Goal: Task Accomplishment & Management: Use online tool/utility

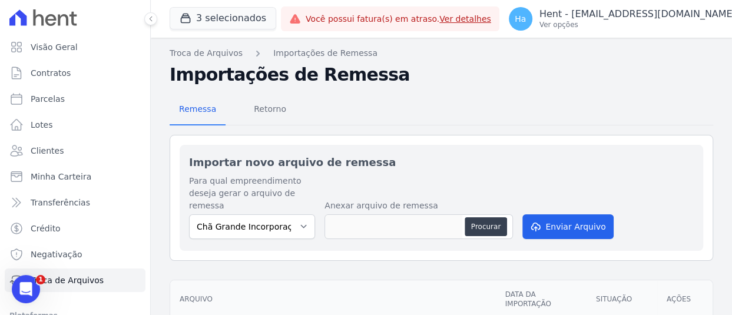
scroll to position [88, 0]
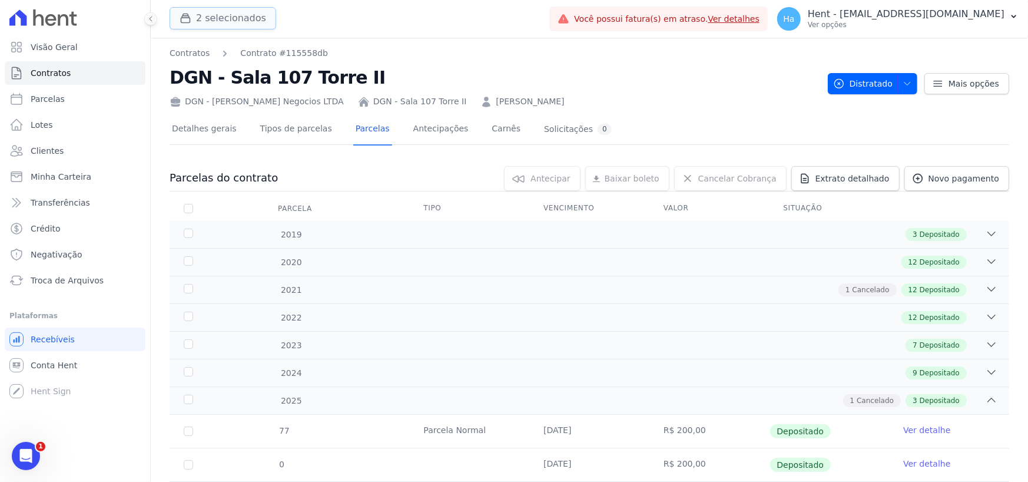
click at [233, 12] on button "2 selecionados" at bounding box center [223, 18] width 107 height 22
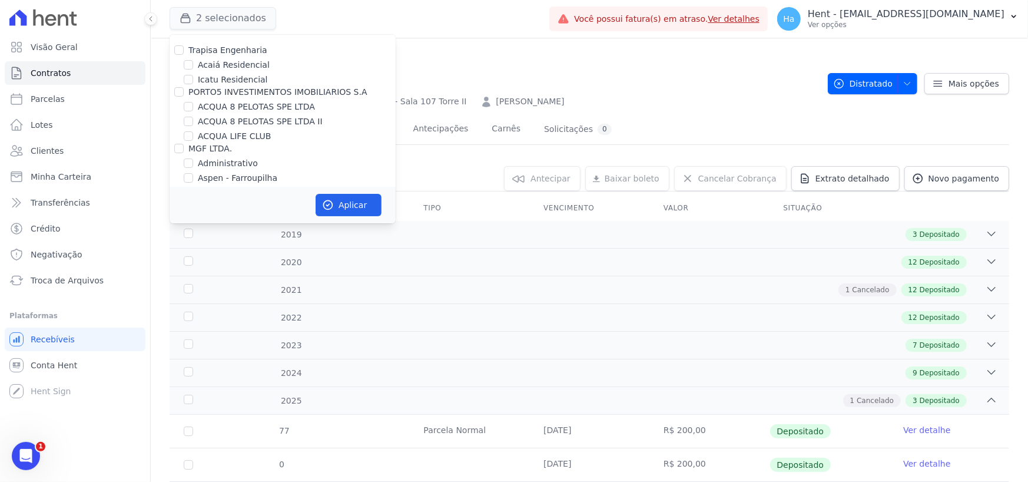
scroll to position [4421, 0]
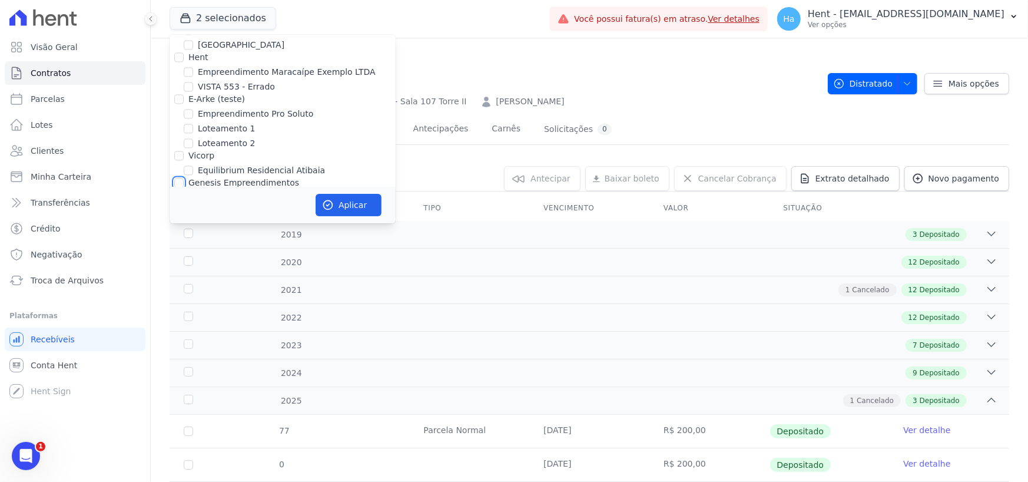
click at [179, 178] on input "Genesis Empreendimentos" at bounding box center [178, 182] width 9 height 9
checkbox input "true"
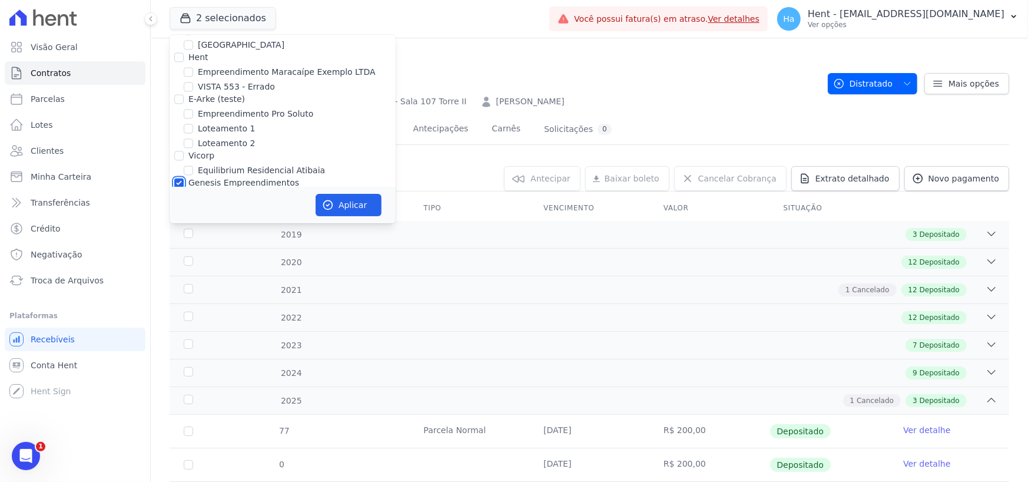
checkbox input "true"
click at [177, 178] on input "Genesis Empreendimentos" at bounding box center [178, 182] width 9 height 9
checkbox input "false"
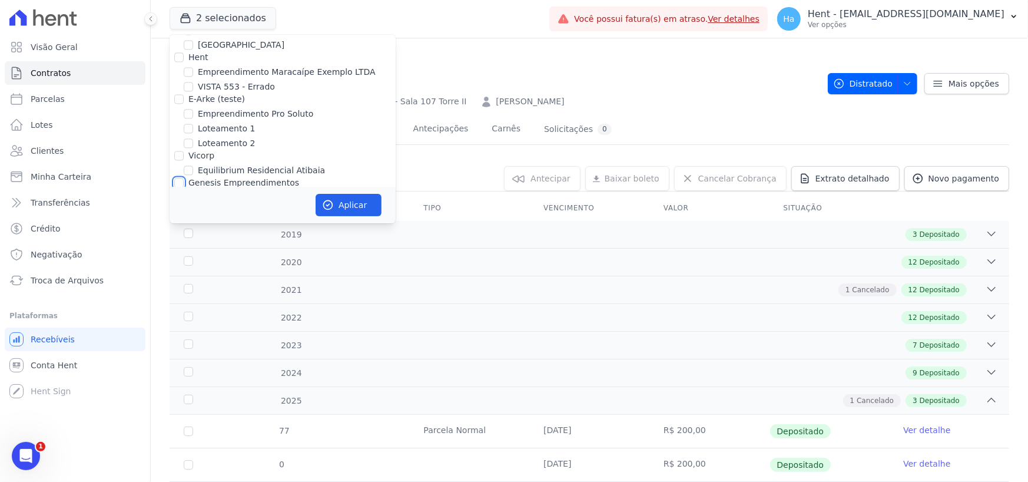
checkbox input "false"
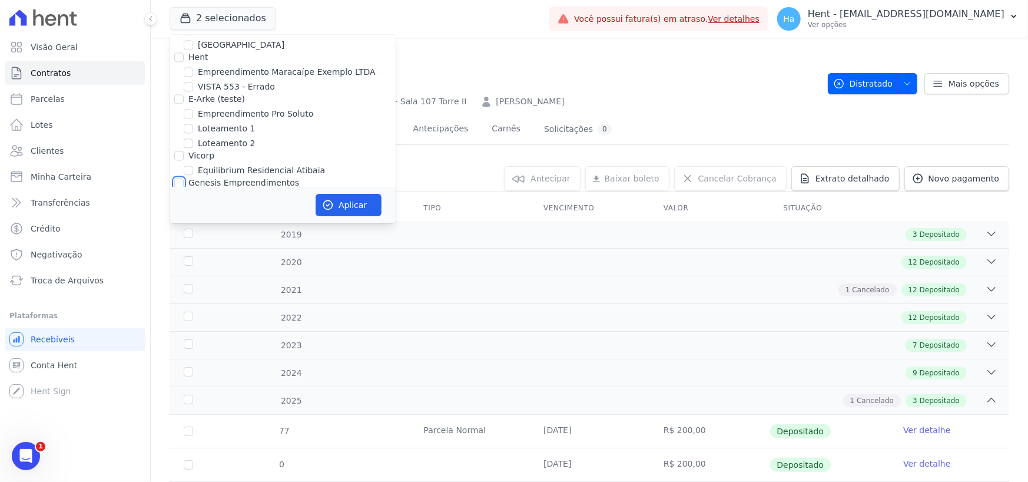
checkbox input "false"
click at [191, 192] on input "[GEOGRAPHIC_DATA]" at bounding box center [188, 196] width 9 height 9
checkbox input "true"
click at [192, 222] on input "[GEOGRAPHIC_DATA] 3" at bounding box center [188, 226] width 9 height 9
checkbox input "true"
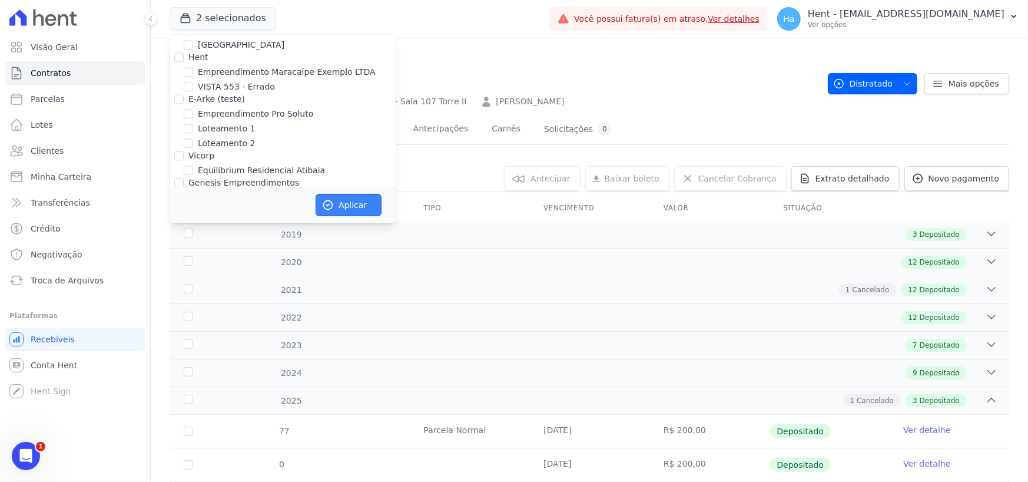
click at [337, 210] on button "Aplicar" at bounding box center [349, 205] width 66 height 22
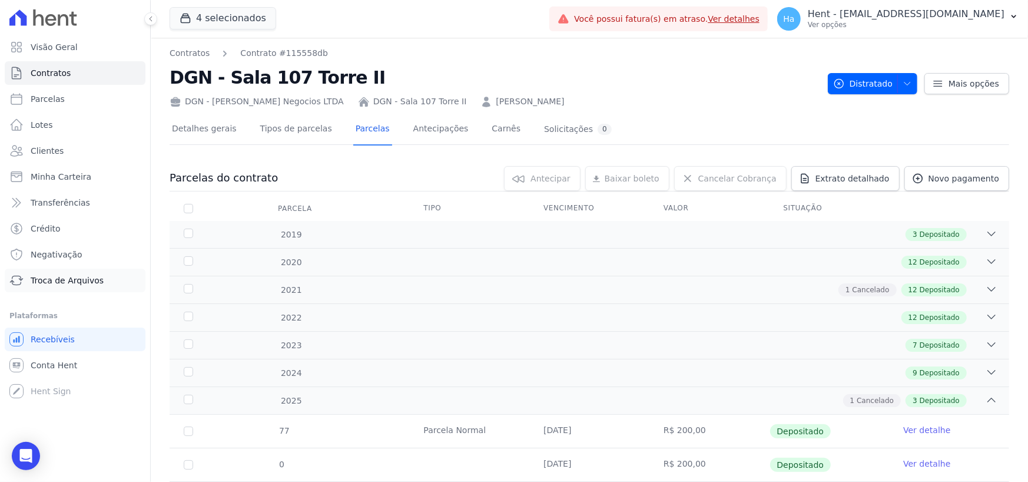
click at [64, 278] on span "Troca de Arquivos" at bounding box center [67, 280] width 73 height 12
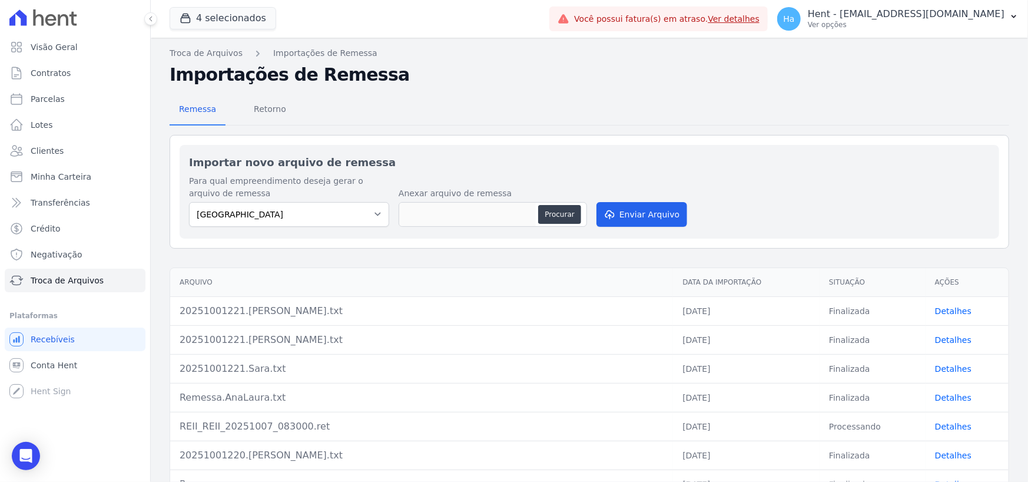
click at [591, 214] on div "Para qual empreendimento deseja gerar o arquivo de remessa Estação Nogueira Est…" at bounding box center [589, 202] width 801 height 54
click at [569, 214] on button "Procurar" at bounding box center [559, 214] width 42 height 19
type input "estacaonogueira.v2.txt"
click at [637, 197] on div "Para qual empreendimento deseja gerar o arquivo de remessa Estação Nogueira Est…" at bounding box center [589, 202] width 801 height 54
click at [636, 207] on button "Enviar Arquivo" at bounding box center [641, 214] width 91 height 25
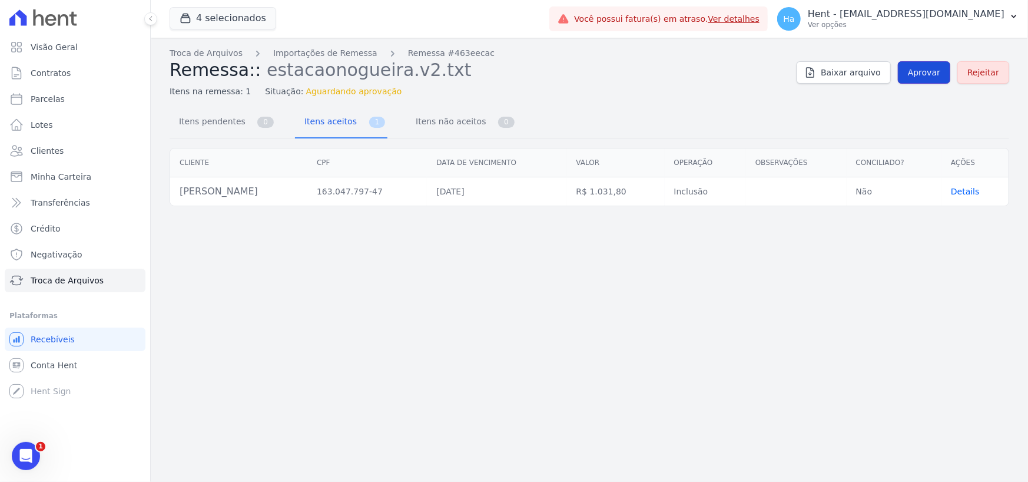
click at [927, 69] on span "Aprovar" at bounding box center [924, 73] width 32 height 12
click at [935, 76] on span "Aprovar" at bounding box center [924, 73] width 32 height 12
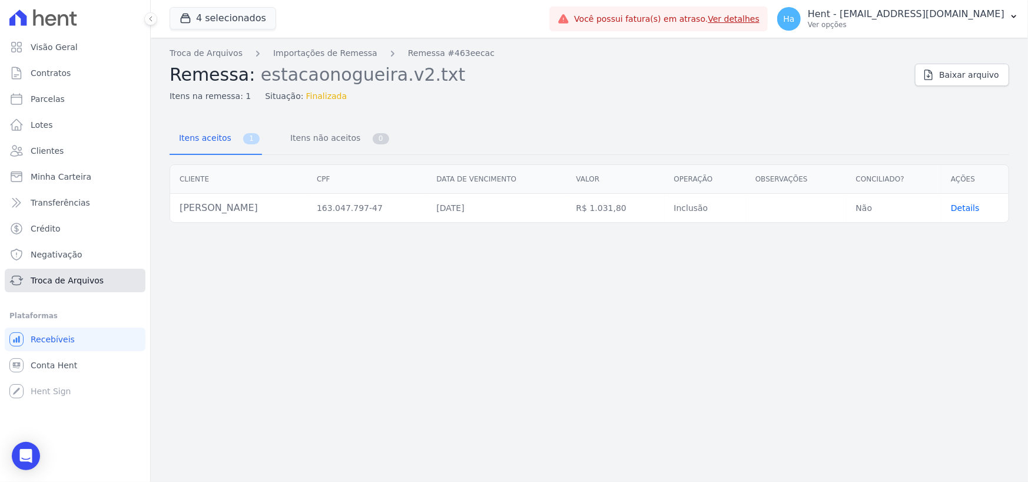
click at [84, 283] on span "Troca de Arquivos" at bounding box center [67, 280] width 73 height 12
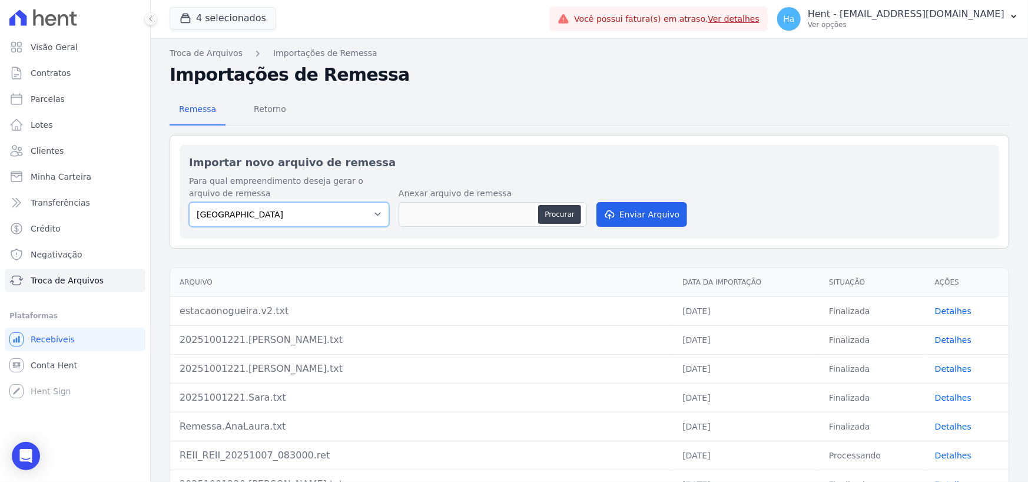
click at [363, 220] on select "Estação Nogueira Estação Nogueira 3 OLIVEIRA INCORPORACOES E CONSTRUCOES LTDA" at bounding box center [289, 214] width 200 height 25
select select "32642098-8c96-4e3c-b8f4-1f11cd728362"
click at [189, 202] on select "Estação Nogueira Estação Nogueira 3 OLIVEIRA INCORPORACOES E CONSTRUCOES LTDA" at bounding box center [289, 214] width 200 height 25
click at [553, 217] on button "Procurar" at bounding box center [559, 214] width 42 height 19
type input "estacaoNogueira3.txt"
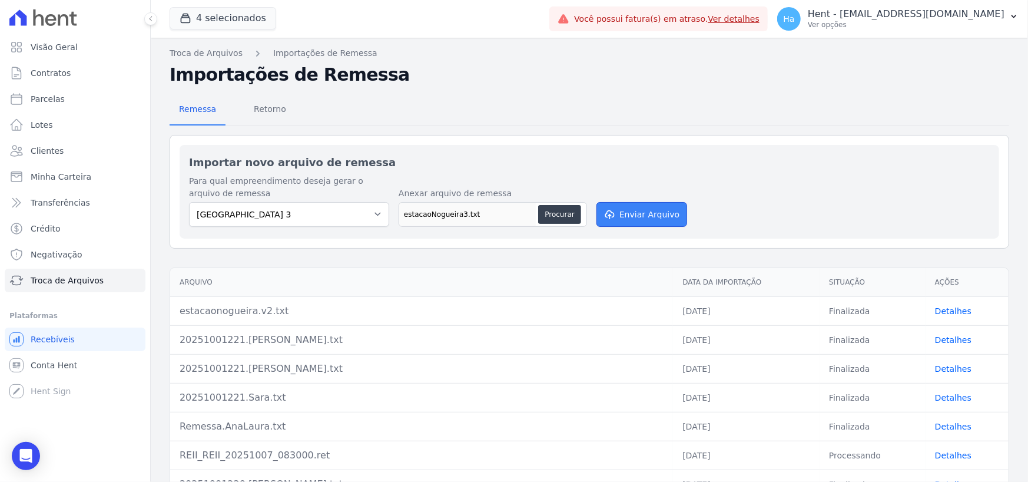
click at [653, 210] on button "Enviar Arquivo" at bounding box center [641, 214] width 91 height 25
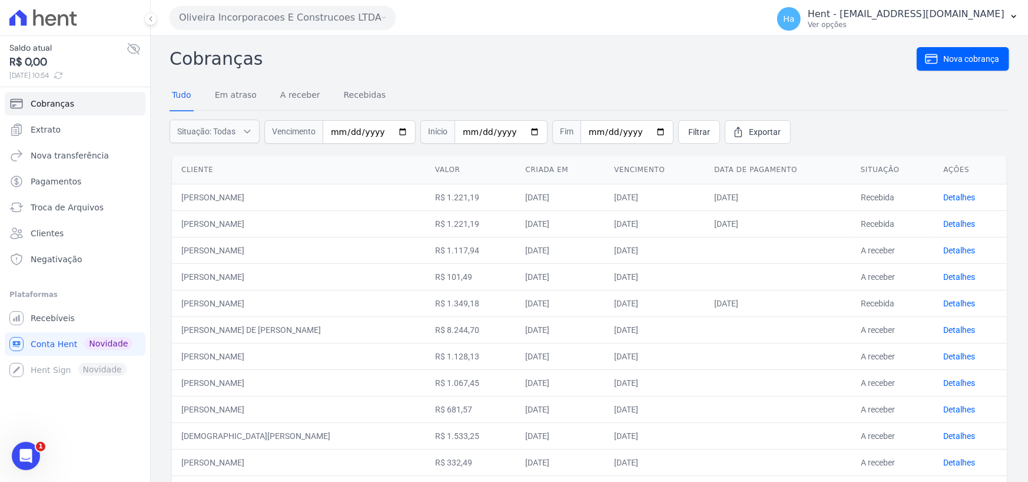
click at [367, 17] on button "Oliveira Incorporacoes E Construcoes LTDA" at bounding box center [283, 18] width 226 height 24
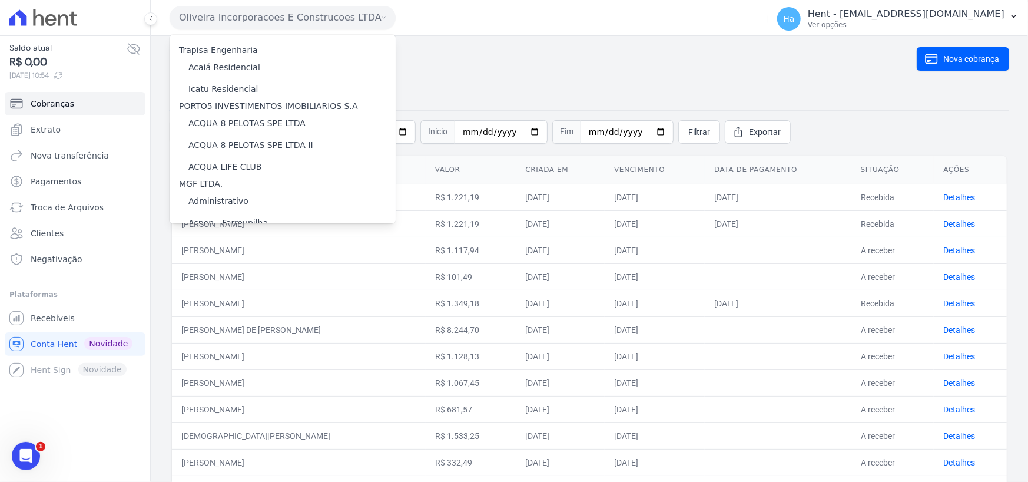
scroll to position [5941, 0]
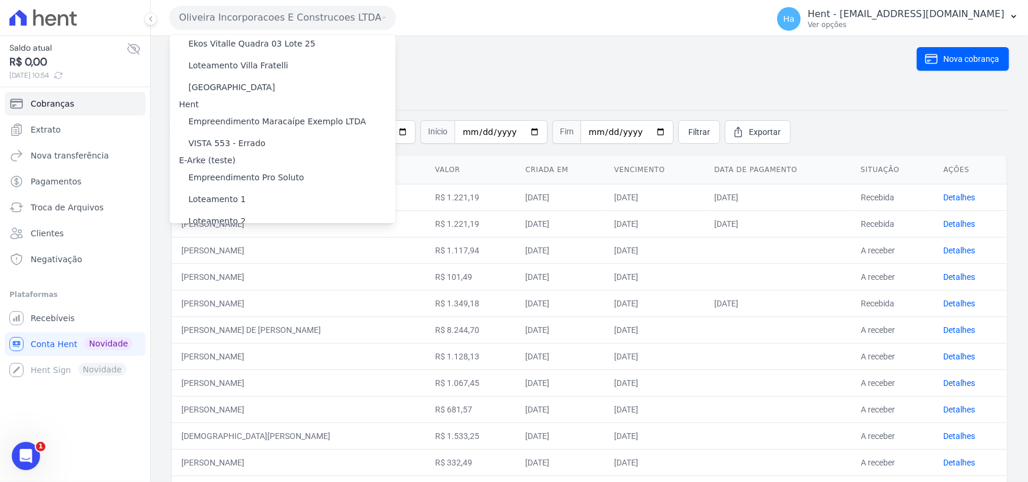
click at [191, 283] on label "[GEOGRAPHIC_DATA]" at bounding box center [231, 289] width 87 height 12
click at [0, 0] on input "[GEOGRAPHIC_DATA]" at bounding box center [0, 0] width 0 height 0
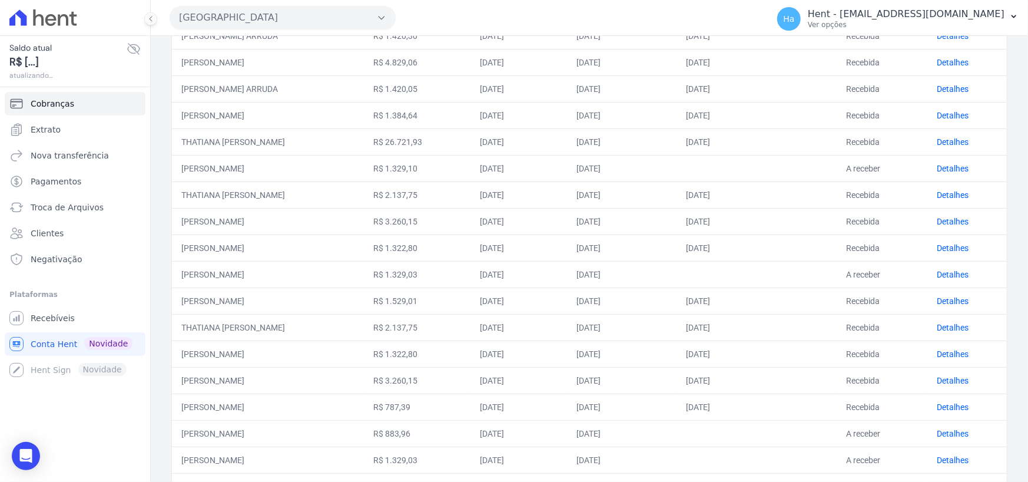
scroll to position [416, 0]
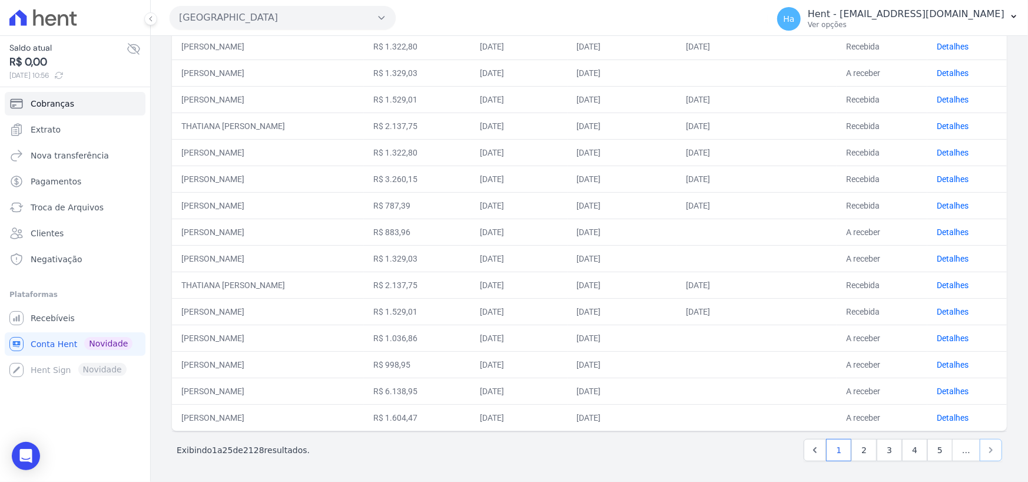
click at [988, 446] on link "Next" at bounding box center [991, 450] width 22 height 22
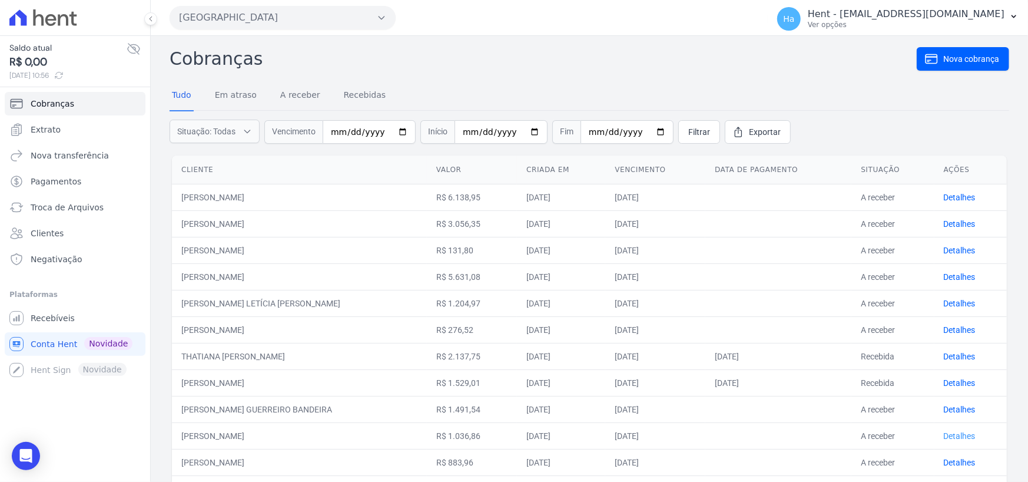
scroll to position [416, 0]
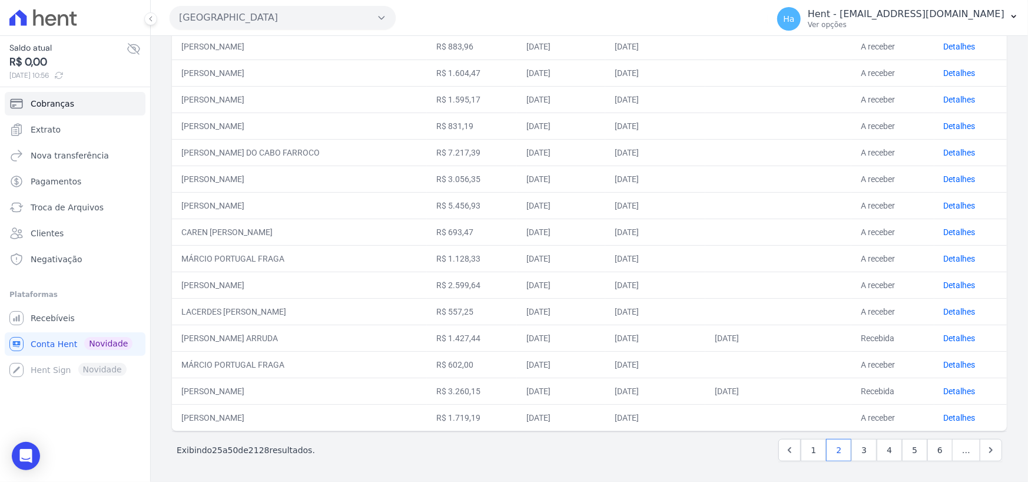
click at [957, 448] on span "…" at bounding box center [966, 450] width 28 height 22
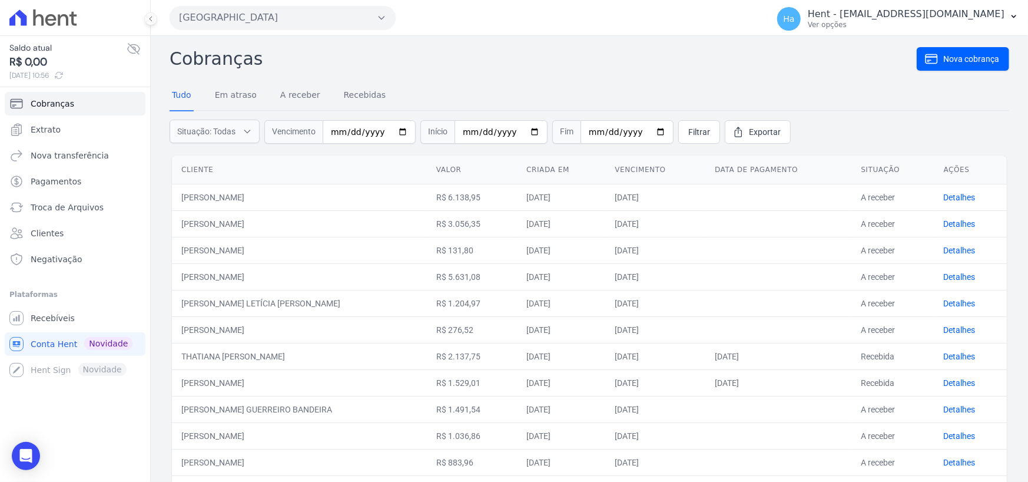
scroll to position [0, 0]
click at [325, 136] on input "date" at bounding box center [369, 132] width 93 height 24
type input "2025-10-10"
click at [693, 133] on link "Filtrar" at bounding box center [699, 132] width 42 height 24
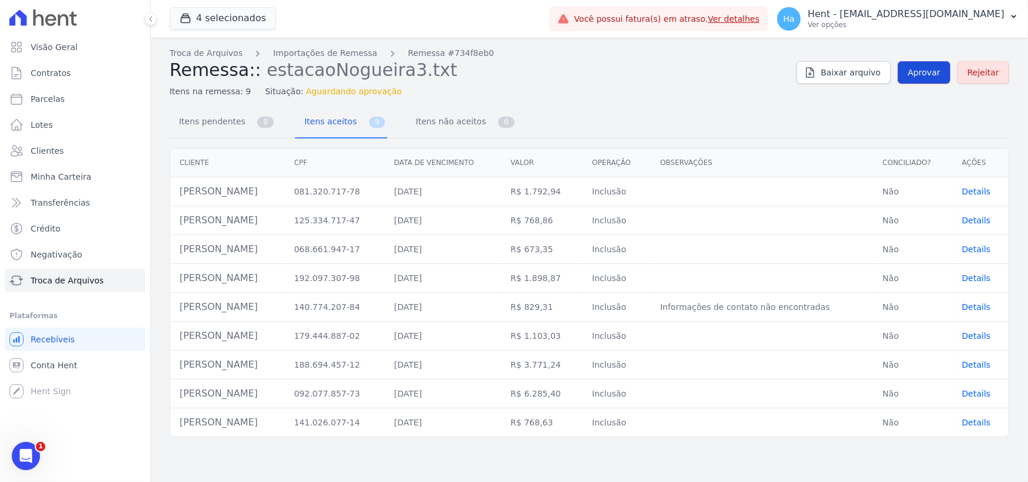
click at [928, 73] on span "Aprovar" at bounding box center [924, 73] width 32 height 12
click at [936, 75] on span "Aprovar" at bounding box center [924, 73] width 32 height 12
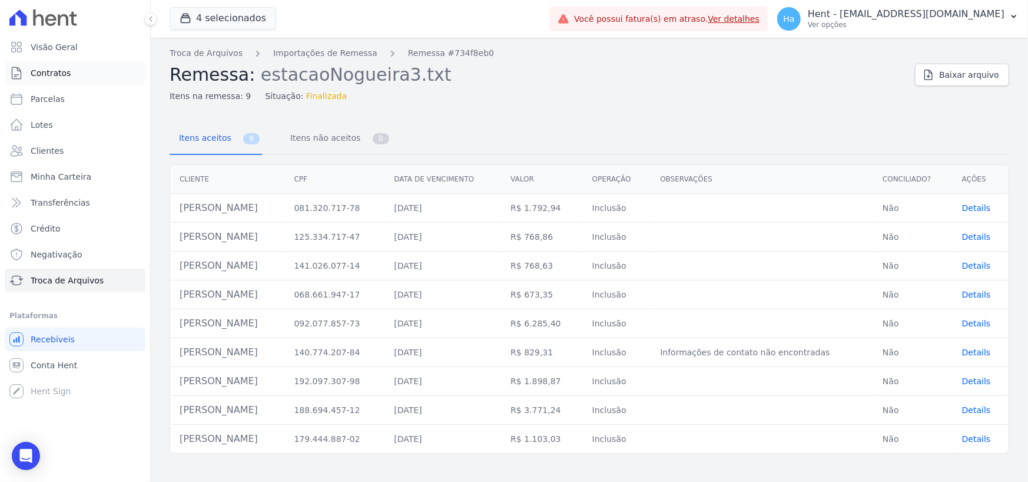
click at [62, 67] on span "Contratos" at bounding box center [51, 73] width 40 height 12
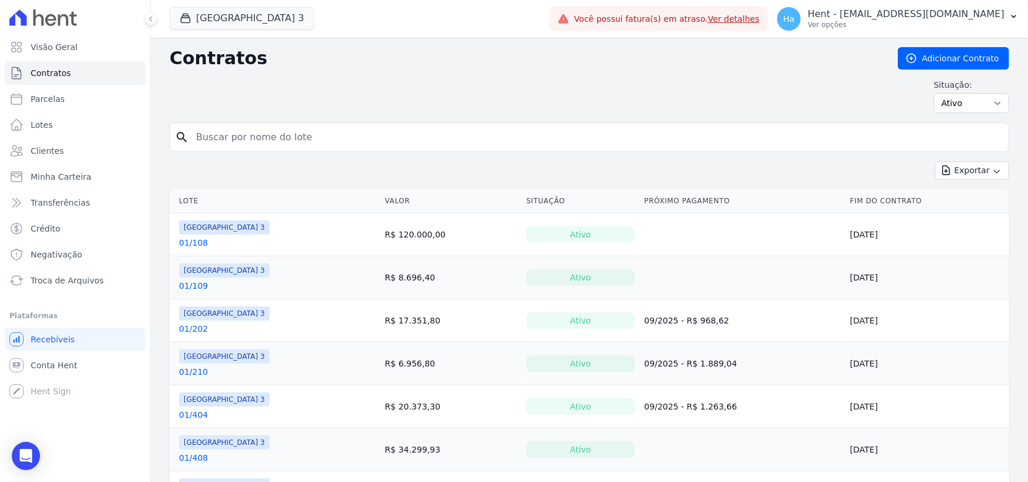
click at [9, 31] on div at bounding box center [75, 17] width 141 height 35
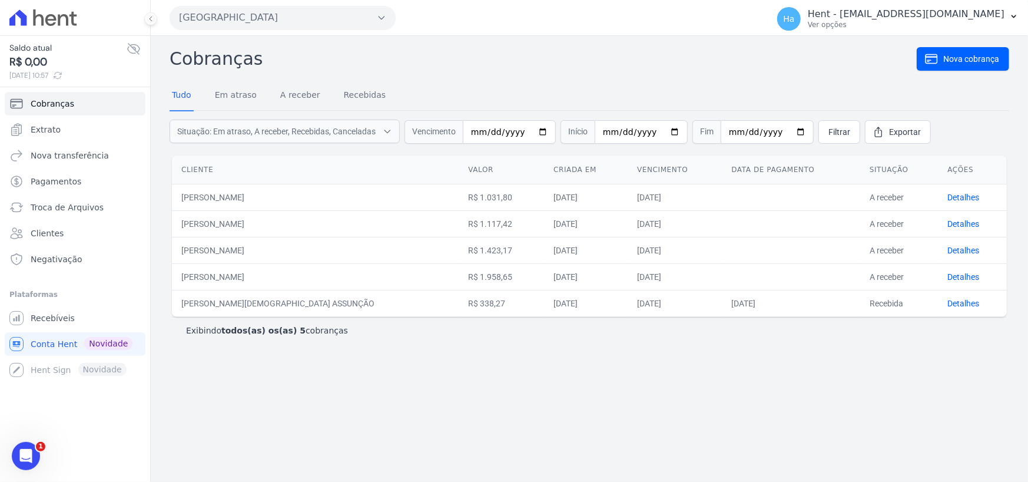
click at [340, 13] on button "[GEOGRAPHIC_DATA]" at bounding box center [283, 18] width 226 height 24
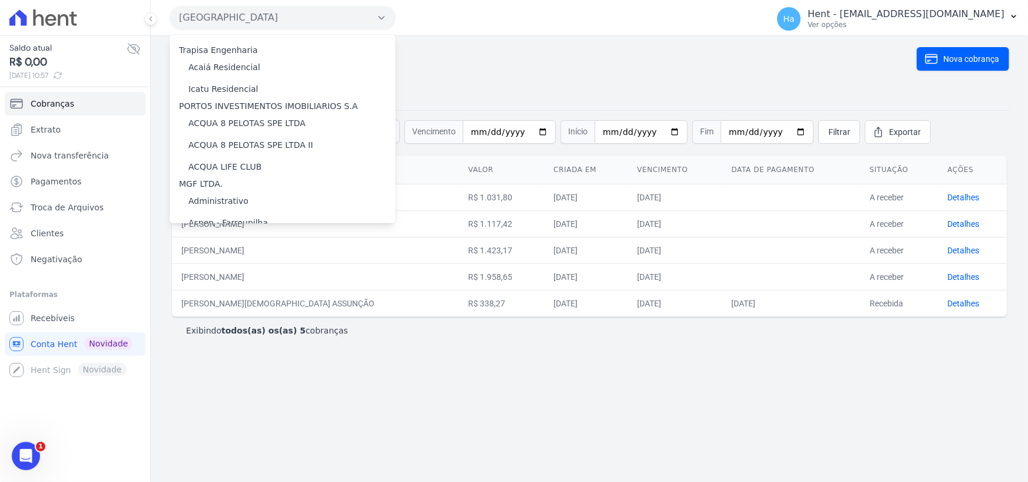
scroll to position [5963, 0]
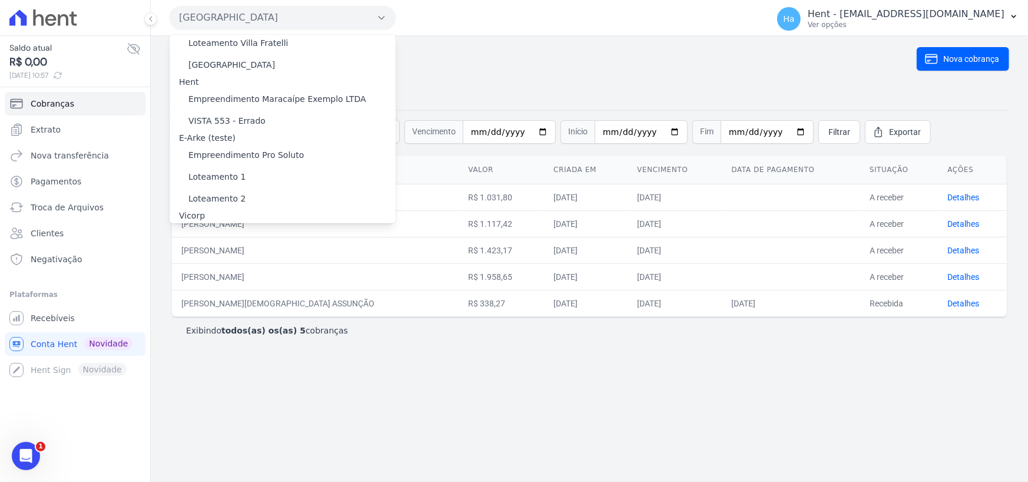
click at [258, 304] on label "[GEOGRAPHIC_DATA] 3" at bounding box center [235, 310] width 95 height 12
click at [0, 0] on input "[GEOGRAPHIC_DATA] 3" at bounding box center [0, 0] width 0 height 0
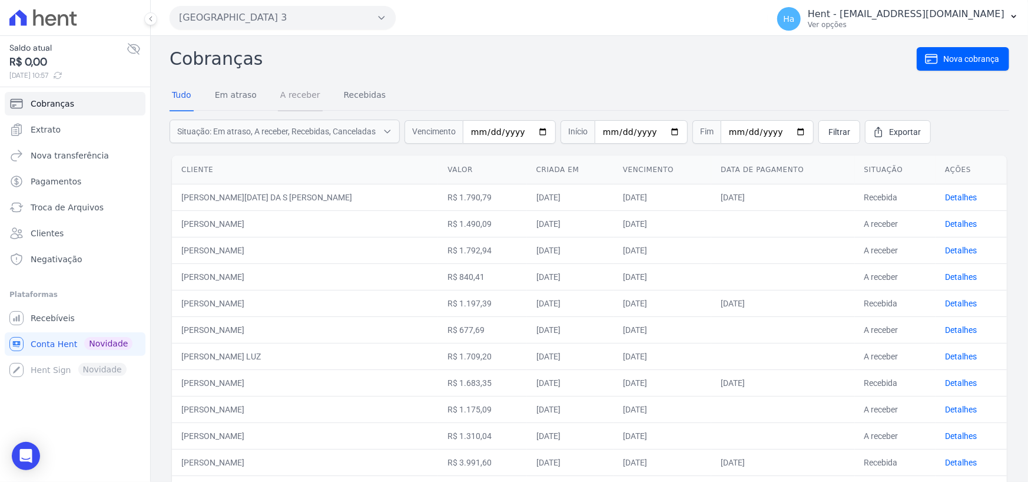
click at [282, 95] on link "A receber" at bounding box center [300, 96] width 45 height 31
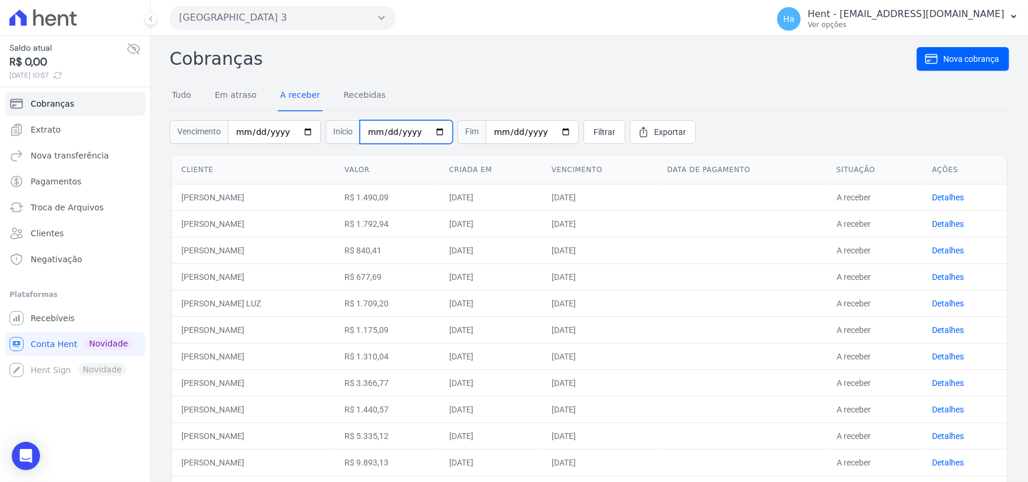
click at [366, 134] on input "date" at bounding box center [406, 132] width 93 height 24
type input "[DATE]"
click at [494, 134] on input "date" at bounding box center [532, 132] width 93 height 24
type input "[DATE]"
click at [593, 137] on span "Filtrar" at bounding box center [604, 132] width 22 height 12
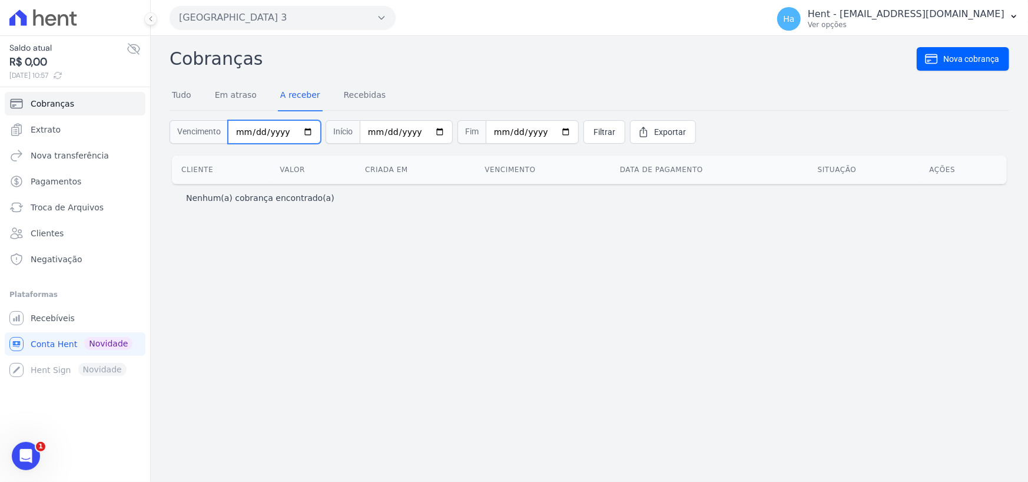
click at [277, 134] on input "[DATE]" at bounding box center [274, 132] width 93 height 24
click at [247, 131] on input "date" at bounding box center [274, 132] width 93 height 24
click at [244, 135] on input "date" at bounding box center [274, 132] width 93 height 24
click at [249, 135] on input "date" at bounding box center [274, 132] width 93 height 24
click at [253, 132] on input "date" at bounding box center [274, 132] width 93 height 24
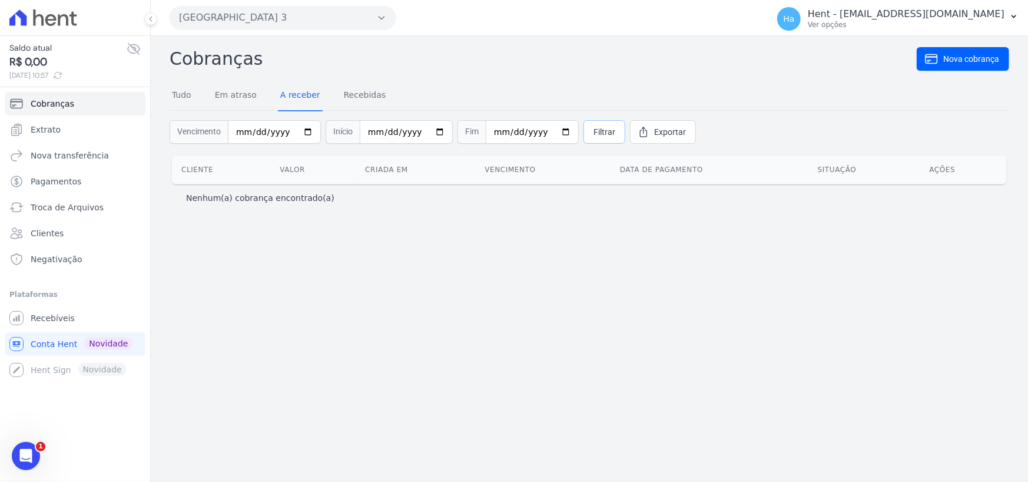
click at [593, 132] on span "Filtrar" at bounding box center [604, 132] width 22 height 12
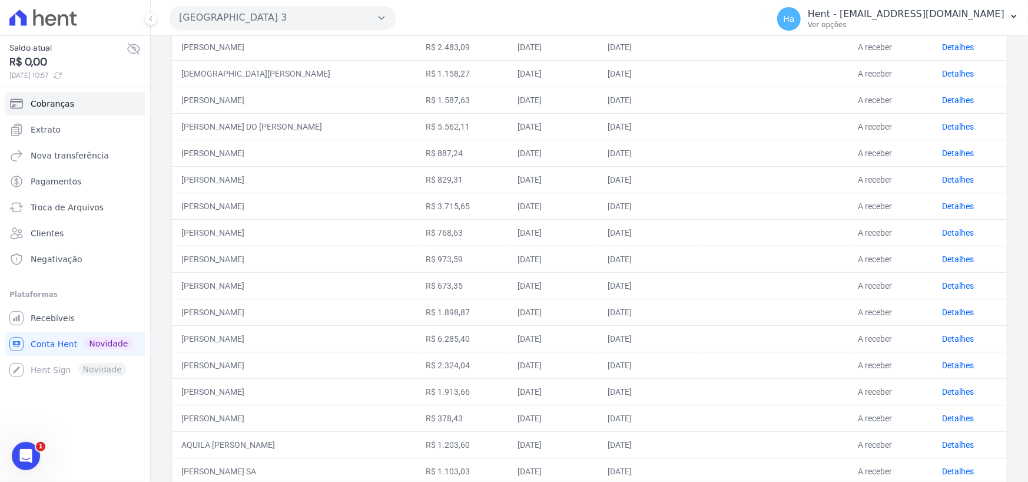
scroll to position [416, 0]
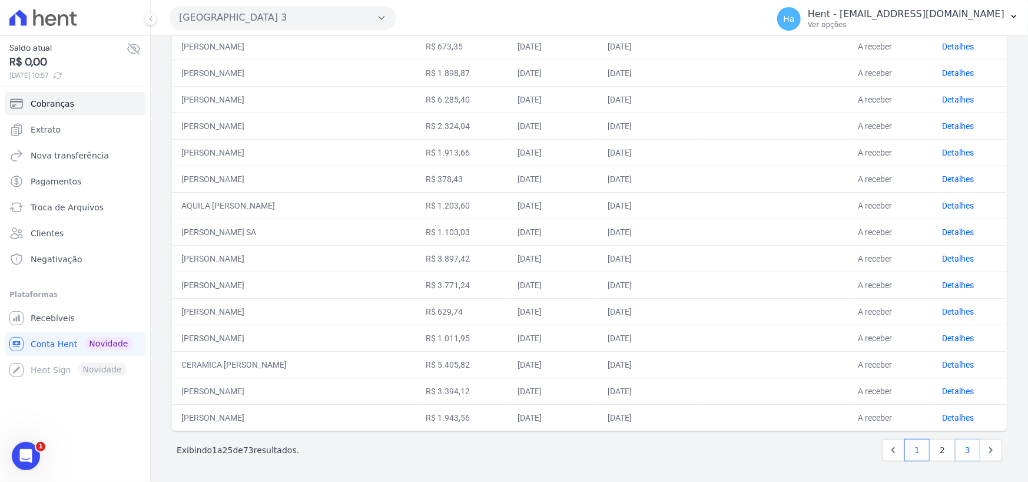
click at [964, 449] on link "3" at bounding box center [967, 450] width 25 height 22
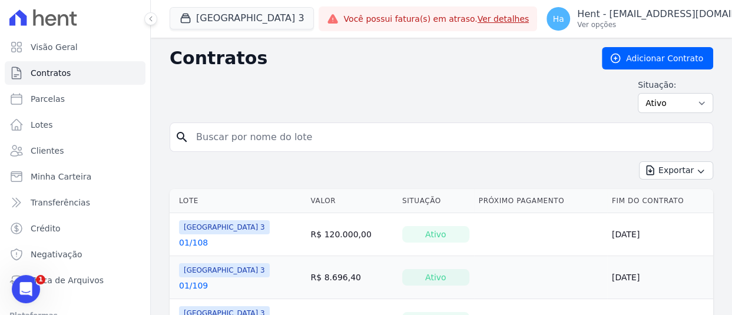
click at [357, 65] on h2 "Contratos" at bounding box center [376, 58] width 413 height 21
click at [241, 19] on button "[GEOGRAPHIC_DATA] 3" at bounding box center [242, 18] width 144 height 22
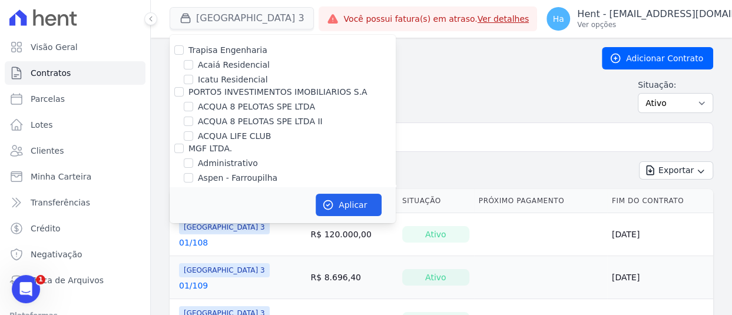
scroll to position [7564, 0]
